Goal: Information Seeking & Learning: Compare options

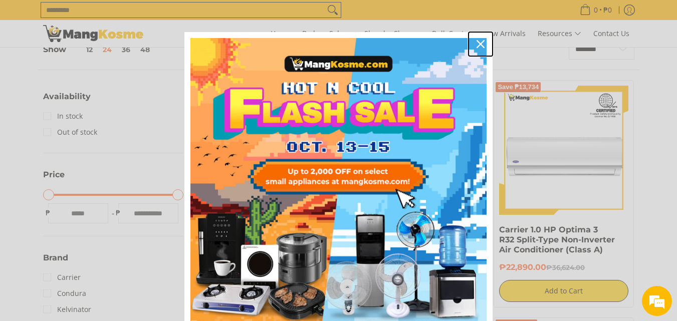
click at [477, 44] on icon "close icon" at bounding box center [481, 44] width 8 height 8
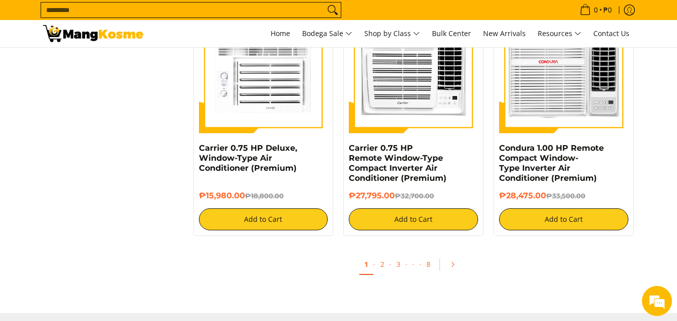
scroll to position [1955, 0]
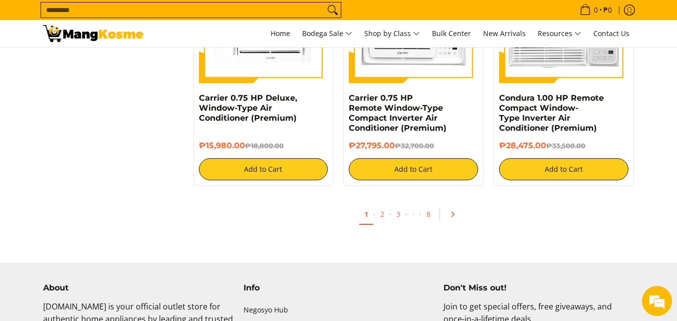
click at [455, 212] on icon "Pagination" at bounding box center [452, 214] width 7 height 7
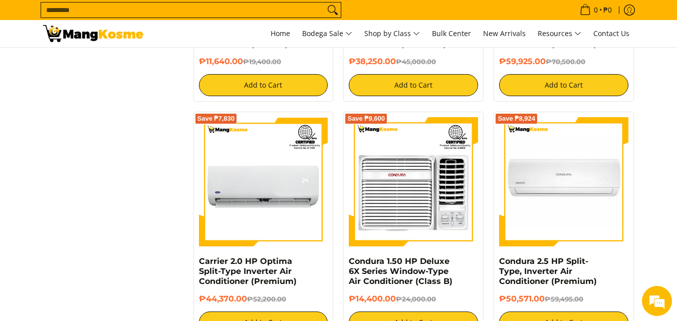
scroll to position [1504, 0]
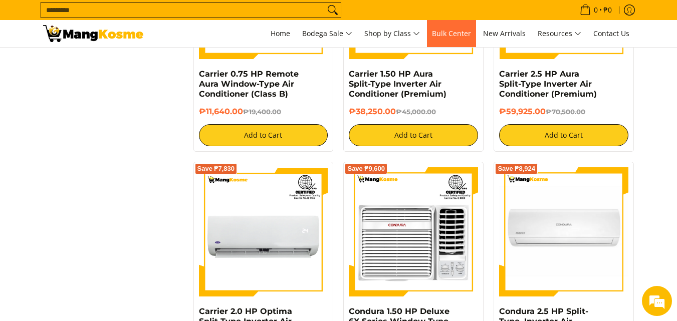
click at [440, 35] on span "Bulk Center" at bounding box center [451, 34] width 39 height 10
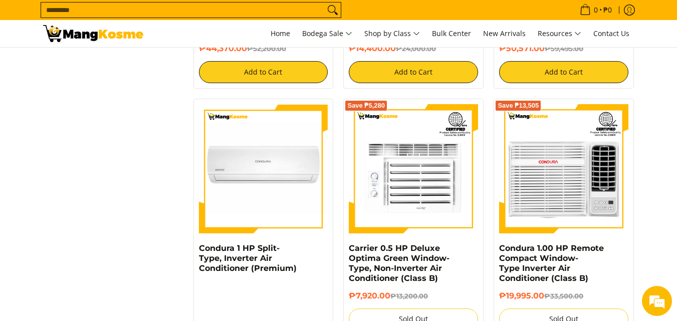
scroll to position [1905, 0]
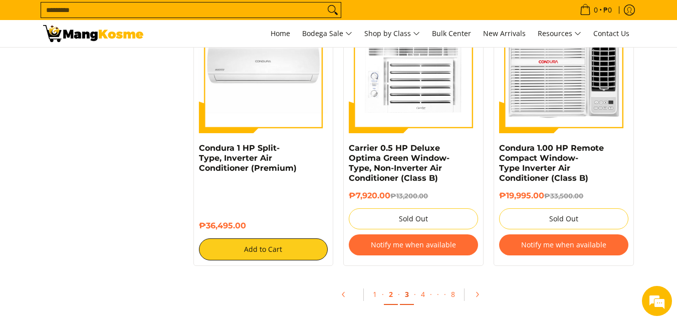
click at [405, 296] on link "3" at bounding box center [407, 295] width 14 height 21
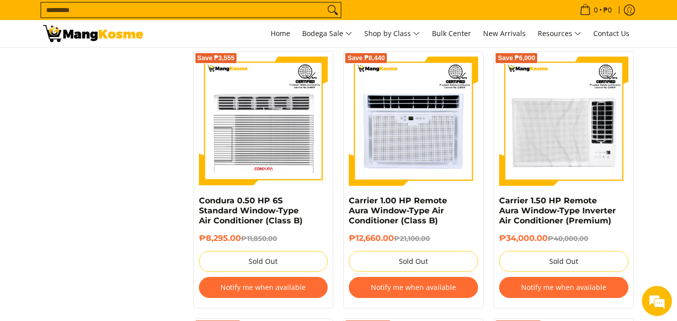
scroll to position [852, 0]
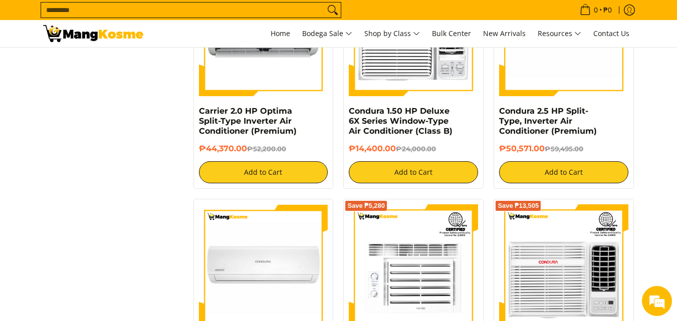
scroll to position [1805, 0]
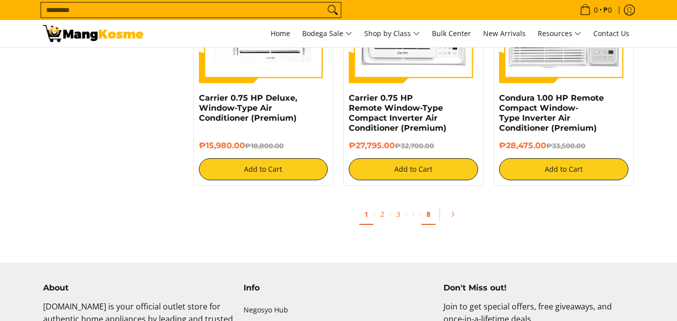
click at [431, 215] on link "8" at bounding box center [429, 215] width 14 height 21
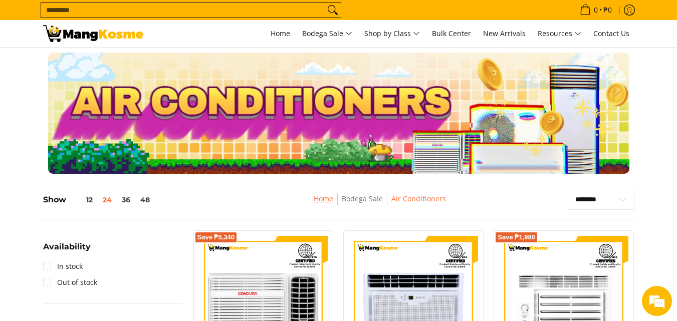
drag, startPoint x: 0, startPoint y: 0, endPoint x: 321, endPoint y: 199, distance: 377.3
click at [321, 199] on link "Home" at bounding box center [324, 199] width 20 height 10
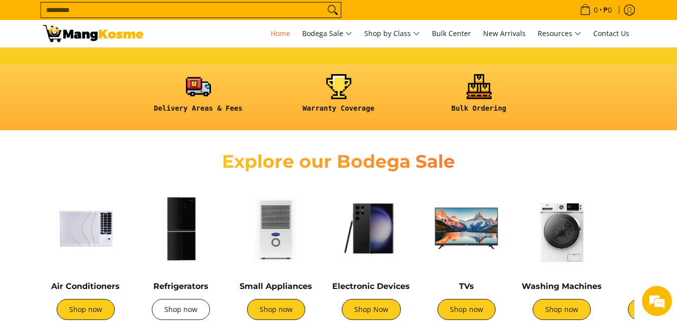
click at [173, 311] on link "Shop now" at bounding box center [181, 309] width 58 height 21
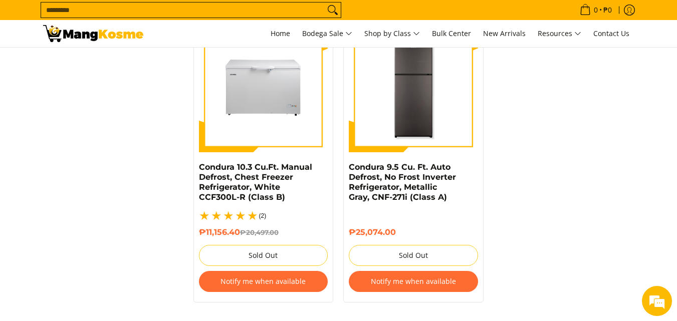
scroll to position [2187, 0]
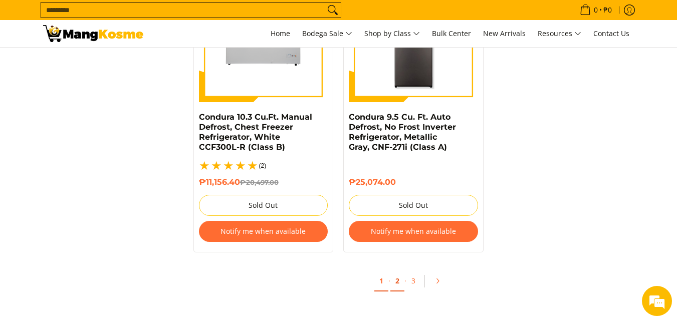
click at [399, 271] on link "2" at bounding box center [398, 281] width 14 height 21
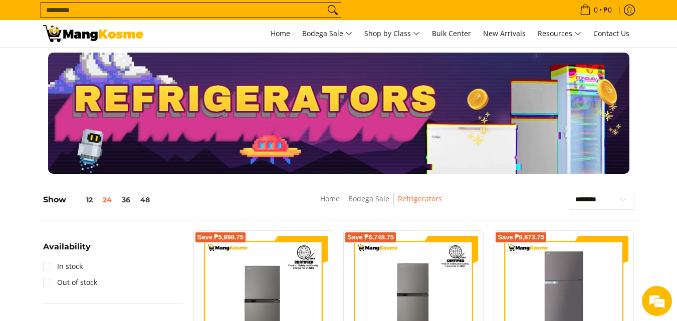
click at [85, 7] on input "Search..." at bounding box center [183, 10] width 284 height 15
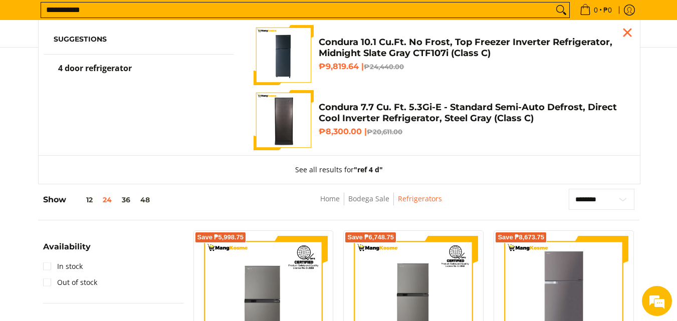
type input "**********"
click at [553, 3] on button "Search" at bounding box center [561, 10] width 16 height 15
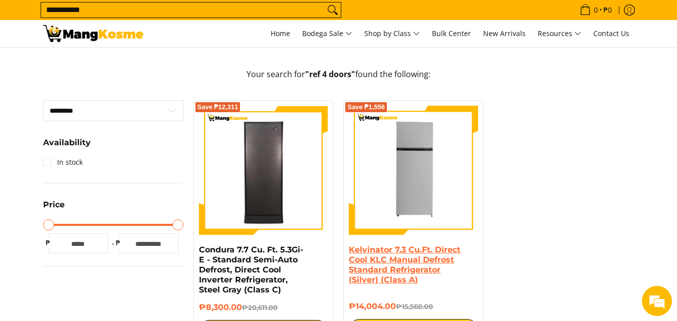
click at [377, 253] on link "Kelvinator 7.3 Cu.Ft. Direct Cool KLC Manual Defrost Standard Refrigerator (Sil…" at bounding box center [405, 265] width 112 height 40
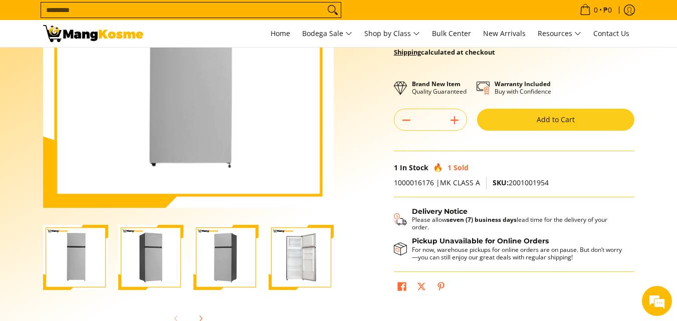
click at [288, 270] on img "Kelvinator 7.3 Cu.Ft. Direct Cool KLC Manual Defrost Standard Refrigerator (Sil…" at bounding box center [301, 257] width 65 height 65
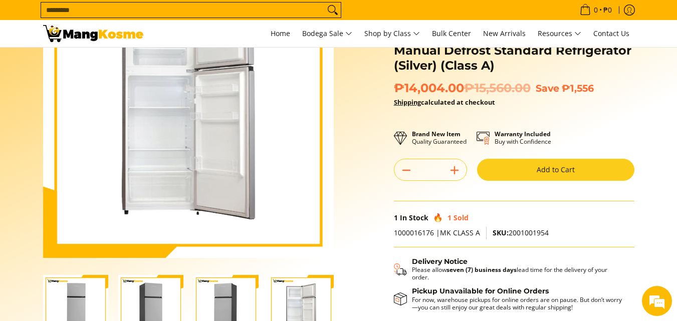
scroll to position [50, 0]
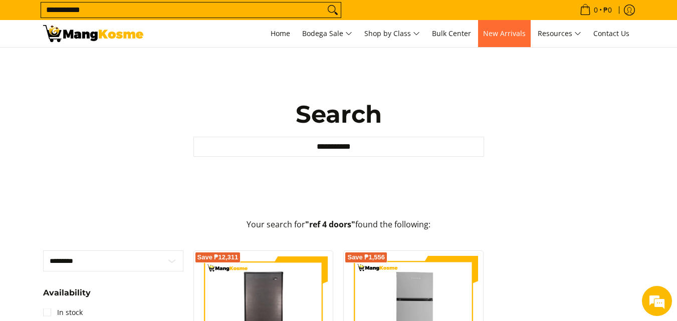
click at [500, 34] on span "New Arrivals" at bounding box center [504, 34] width 43 height 10
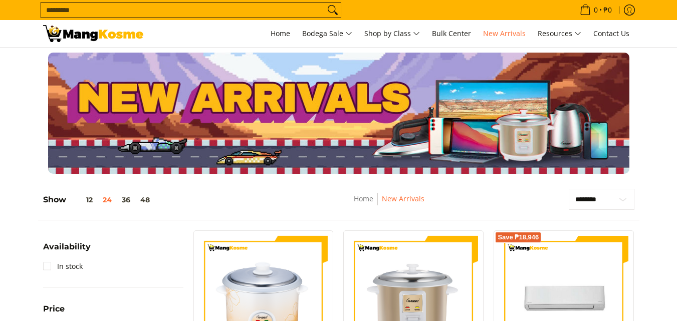
scroll to position [100, 0]
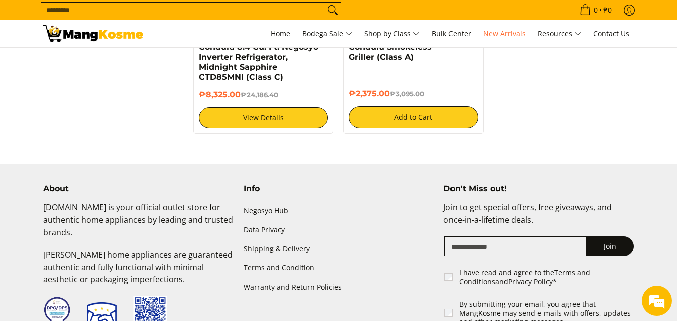
scroll to position [2110, 0]
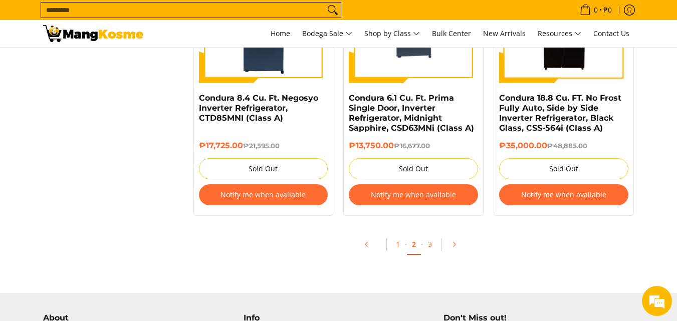
scroll to position [2256, 0]
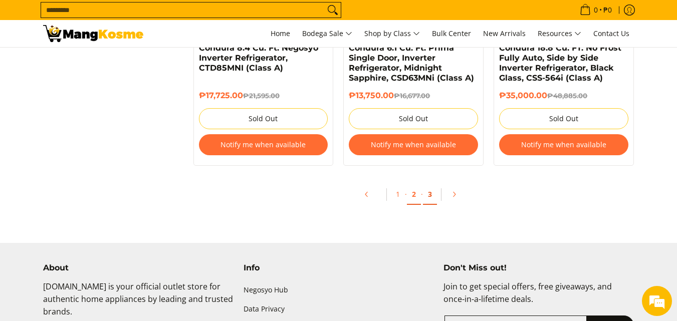
click at [429, 195] on link "3" at bounding box center [430, 194] width 14 height 21
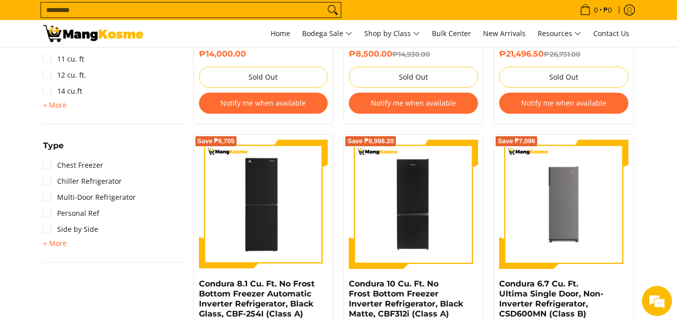
scroll to position [752, 0]
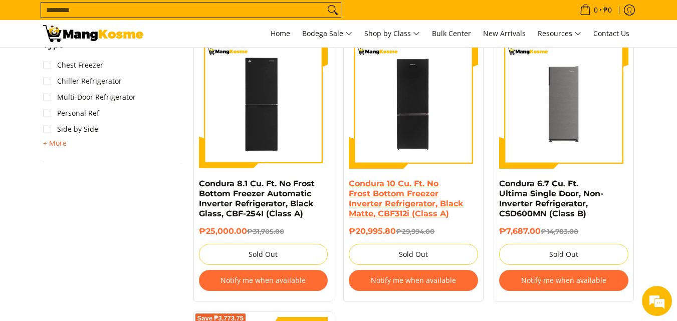
click at [424, 206] on link "Condura 10 Cu. Ft. No Frost Bottom Freezer Inverter Refrigerator, Black Matte, …" at bounding box center [406, 199] width 114 height 40
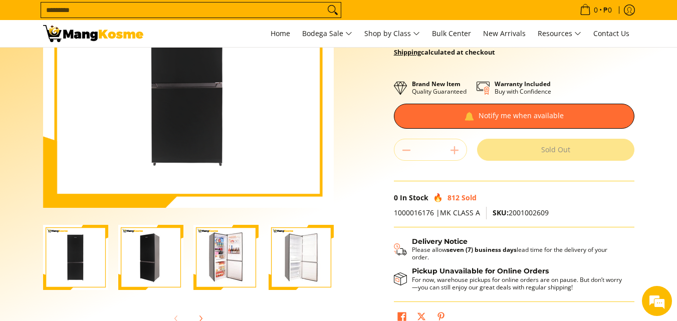
scroll to position [251, 0]
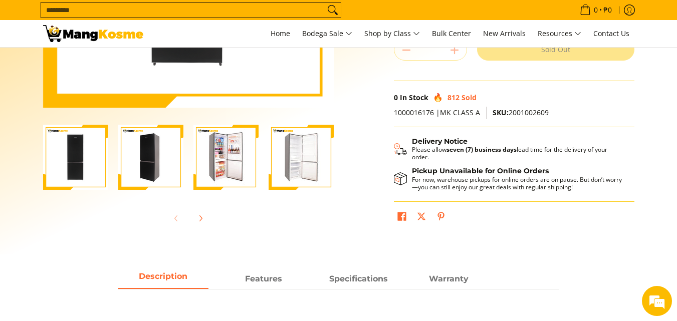
click at [231, 161] on img "Condura 10 Cu. Ft. No Frost Bottom Freezer Inverter Refrigerator, Black Matte, …" at bounding box center [226, 157] width 65 height 65
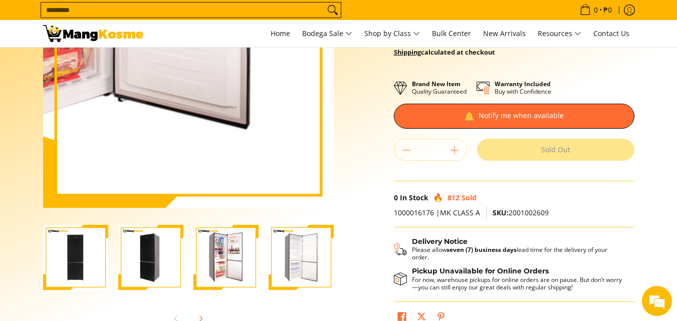
scroll to position [201, 0]
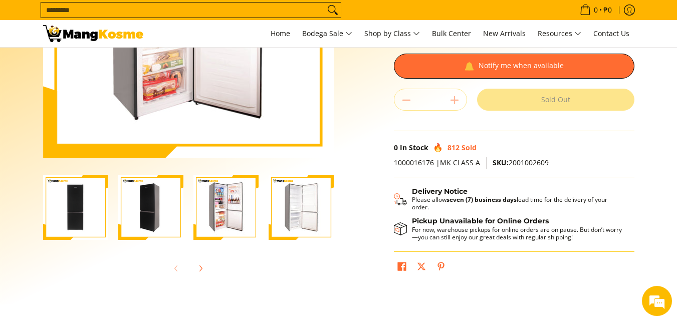
click at [317, 222] on img "Condura 10 Cu. Ft. No Frost Bottom Freezer Inverter Refrigerator, Black Matte, …" at bounding box center [301, 207] width 65 height 65
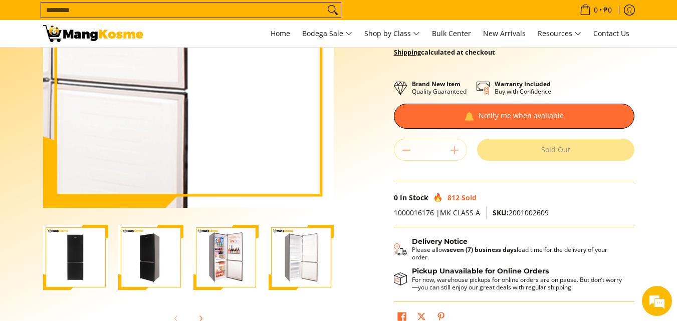
scroll to position [251, 0]
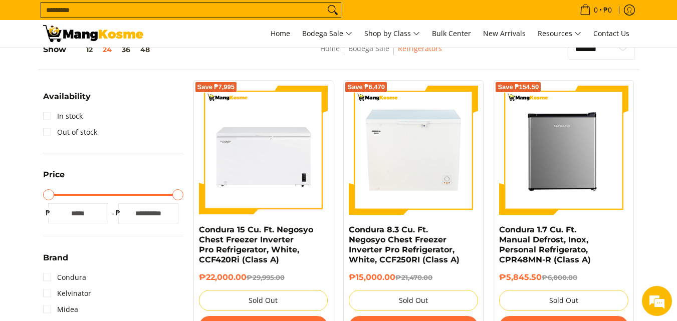
scroll to position [201, 0]
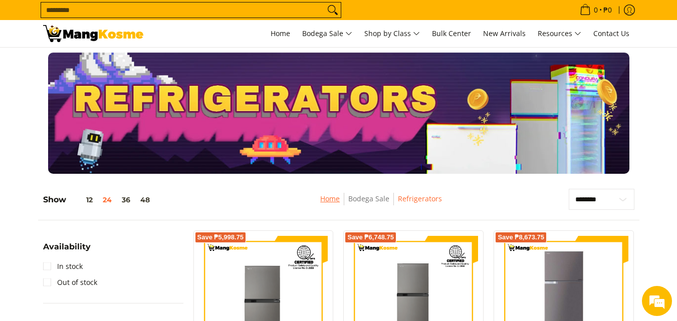
click at [331, 202] on link "Home" at bounding box center [330, 199] width 20 height 10
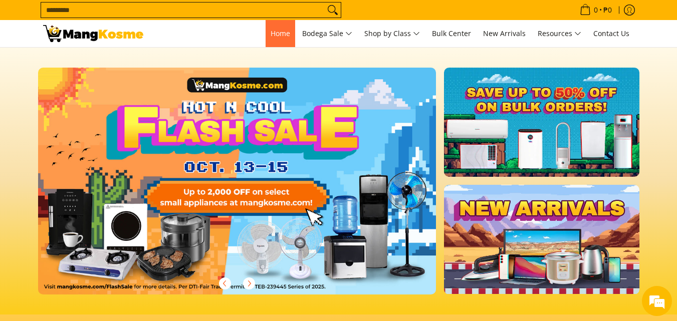
click at [290, 33] on link "Home" at bounding box center [281, 33] width 30 height 27
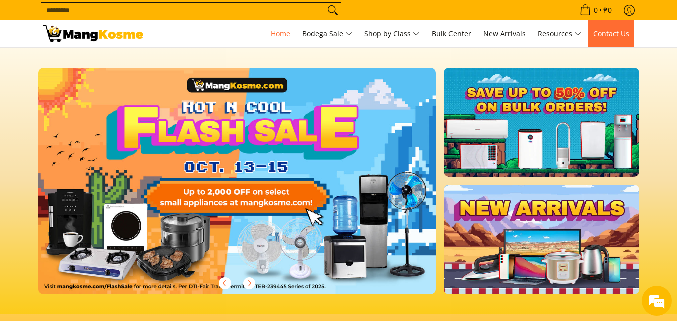
click at [609, 29] on span "Contact Us" at bounding box center [612, 34] width 36 height 10
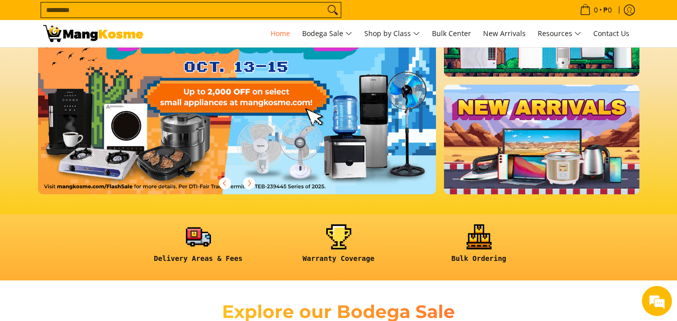
scroll to position [251, 0]
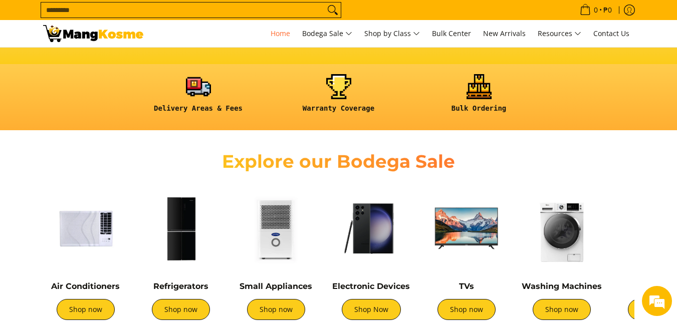
click at [366, 224] on img at bounding box center [371, 228] width 85 height 85
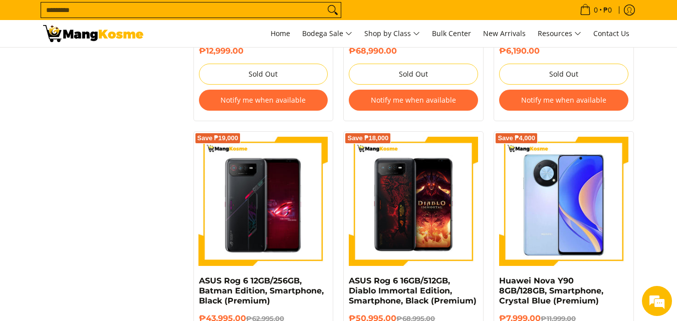
scroll to position [953, 0]
